Goal: Complete application form

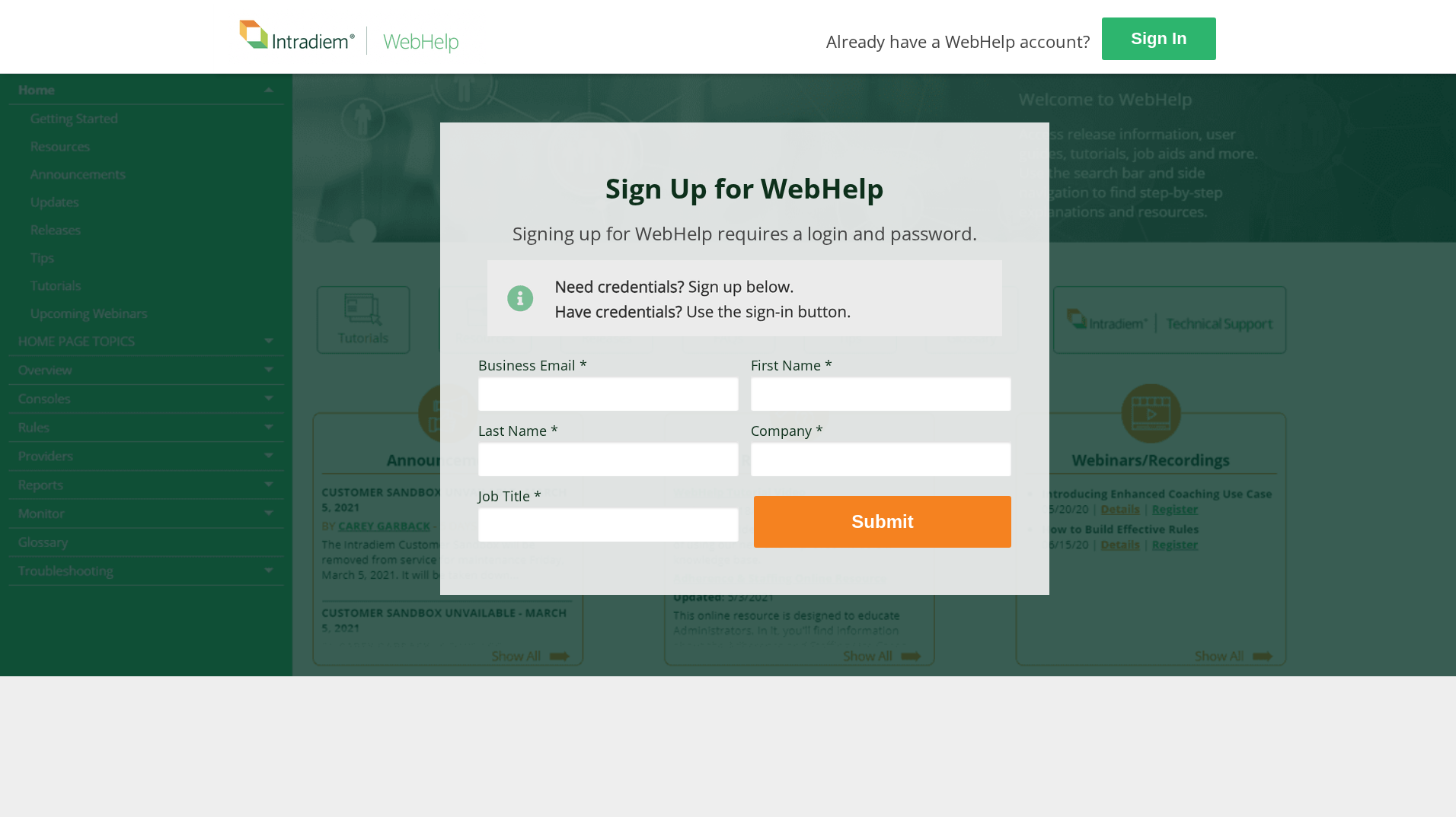
click at [512, 390] on input "Business Email *" at bounding box center [608, 393] width 260 height 35
type input "[PERSON_NAME][EMAIL_ADDRESS][PERSON_NAME][DOMAIN_NAME]"
click at [853, 395] on input "First Name *" at bounding box center [881, 393] width 260 height 35
type input "[PERSON_NAME]"
type input "Hall"
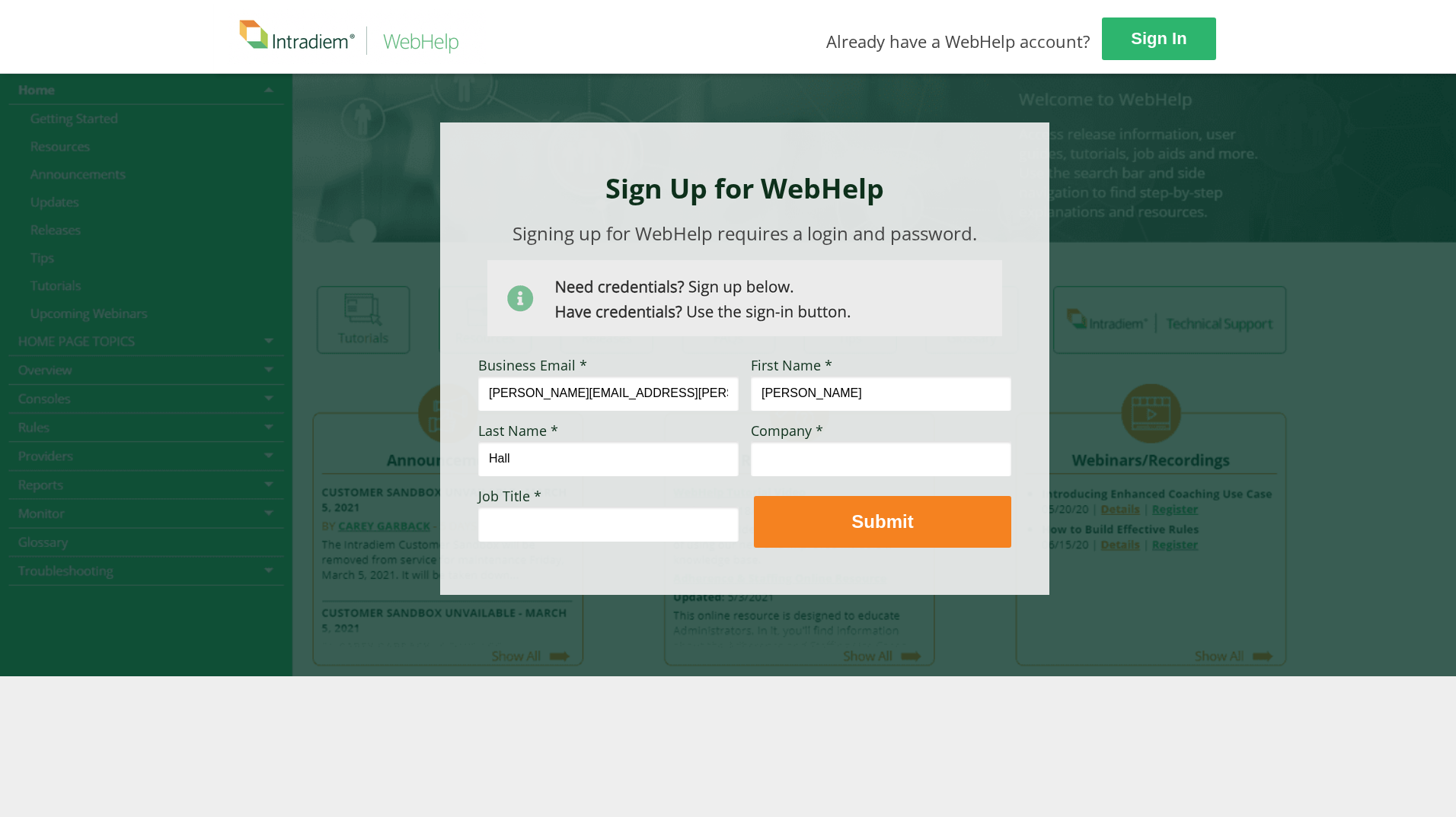
click at [805, 454] on input "Company *" at bounding box center [881, 459] width 260 height 35
type input "[PERSON_NAME] Permanente"
click at [594, 526] on input "Job Title *" at bounding box center [608, 524] width 260 height 35
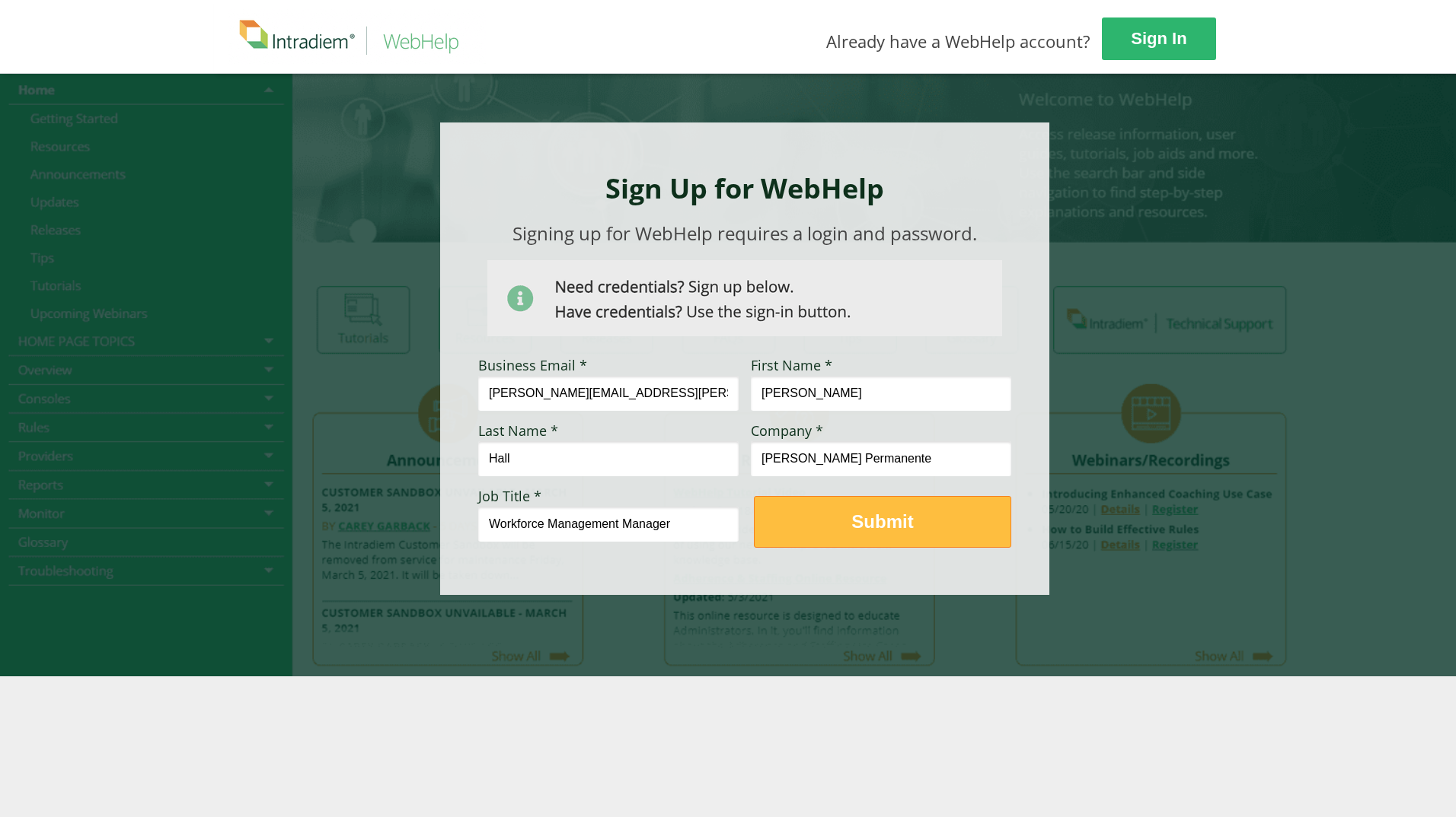
type input "Workforce Management Manager"
click at [839, 532] on span "Submit" at bounding box center [882, 522] width 256 height 22
